Goal: Task Accomplishment & Management: Use online tool/utility

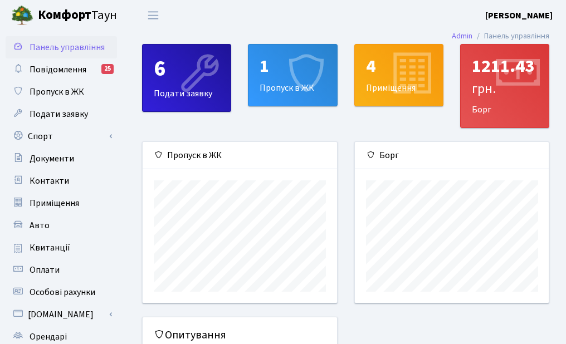
scroll to position [161, 194]
click at [288, 79] on icon at bounding box center [305, 74] width 53 height 53
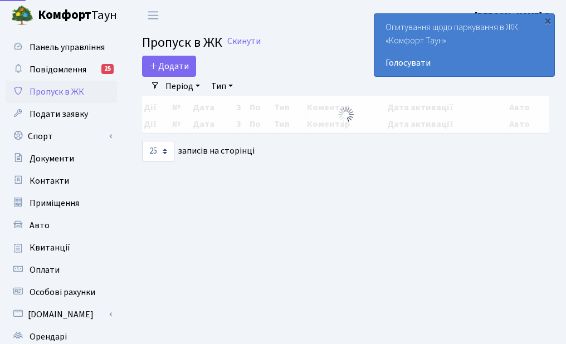
select select "25"
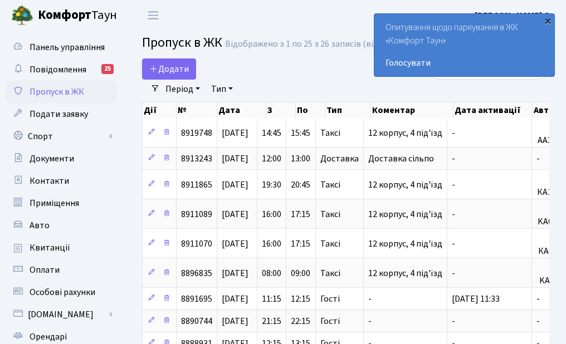
click at [546, 22] on div "×" at bounding box center [547, 20] width 11 height 11
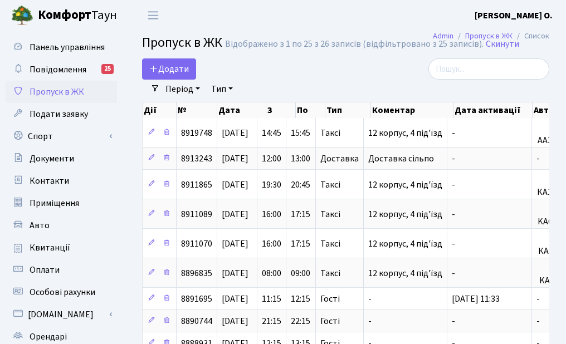
click at [298, 90] on li "Очистити фільтри" at bounding box center [286, 89] width 92 height 19
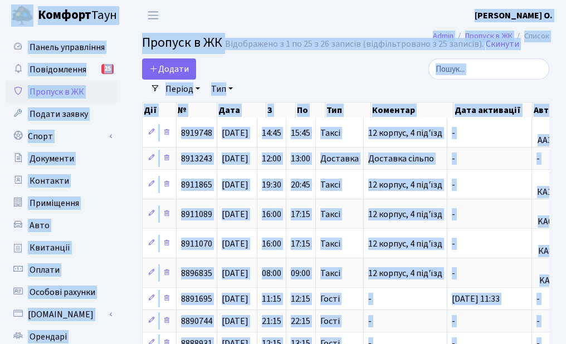
click at [306, 83] on li "Очистити фільтри" at bounding box center [286, 89] width 92 height 19
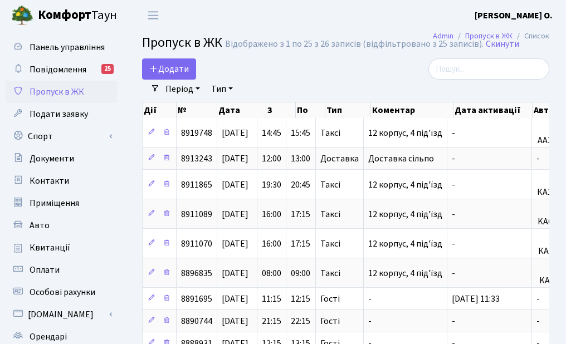
click at [308, 82] on li "Очистити фільтри" at bounding box center [286, 89] width 92 height 19
drag, startPoint x: 287, startPoint y: 93, endPoint x: 279, endPoint y: 86, distance: 10.7
click at [279, 86] on li "Очистити фільтри" at bounding box center [286, 89] width 92 height 19
click at [265, 90] on li "Очистити фільтри" at bounding box center [286, 89] width 92 height 19
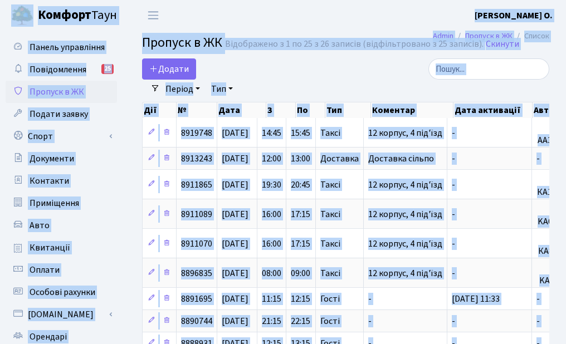
click at [283, 80] on li "Очистити фільтри" at bounding box center [286, 89] width 92 height 19
